Goal: Find specific page/section: Find specific page/section

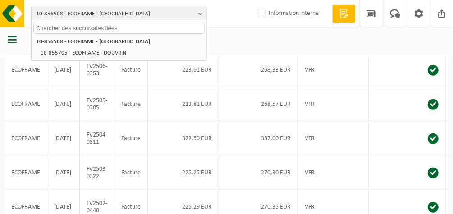
click at [160, 23] on input "text" at bounding box center [118, 28] width 171 height 11
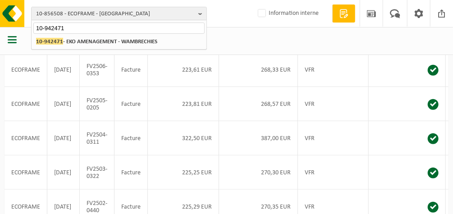
drag, startPoint x: 85, startPoint y: 28, endPoint x: 1, endPoint y: 32, distance: 83.9
click at [1, 32] on div "10-856508 - ECOFRAME - [GEOGRAPHIC_DATA] 10-942471 10-856508 - ECOFRAME - [GEOG…" at bounding box center [226, 103] width 453 height 513
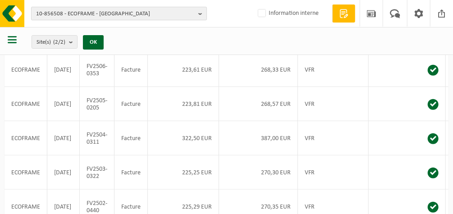
click at [97, 11] on span "10-856508 - ECOFRAME - [GEOGRAPHIC_DATA]" at bounding box center [115, 14] width 159 height 14
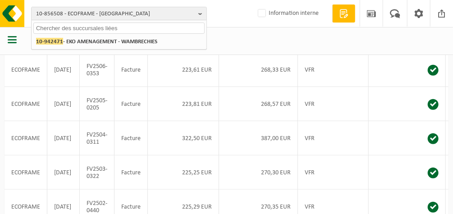
click at [82, 29] on input "text" at bounding box center [118, 28] width 171 height 11
paste input "10-889017"
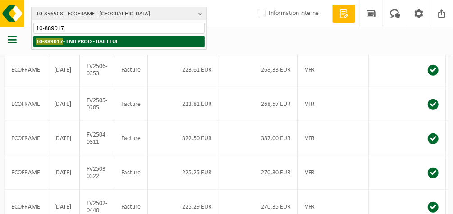
type input "10-889017"
click at [82, 40] on strong "10-889017 - ENB PROD - BAILLEUL" at bounding box center [77, 41] width 83 height 7
